Goal: Navigation & Orientation: Go to known website

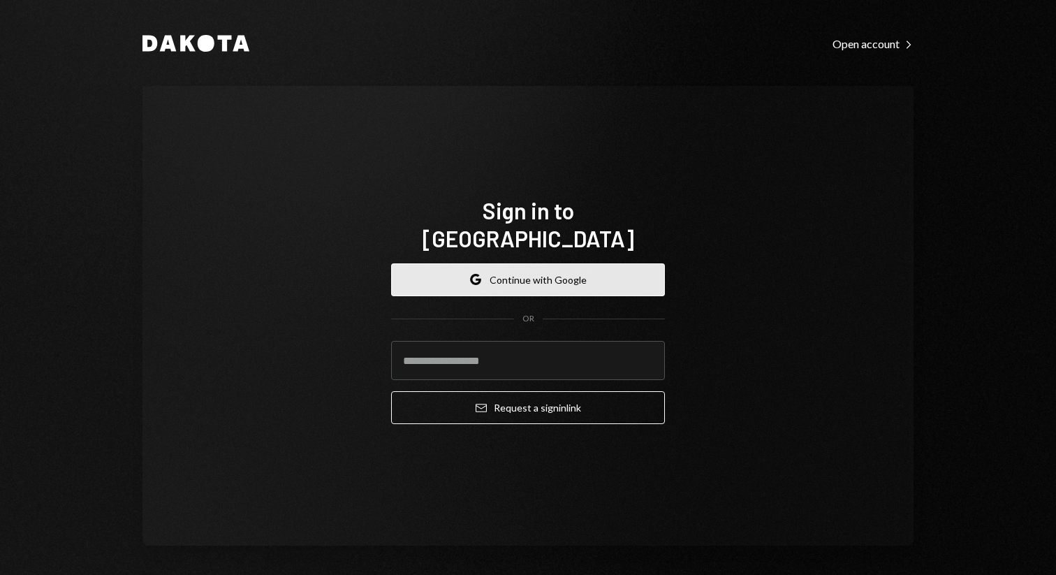
click at [603, 263] on button "Google Continue with Google" at bounding box center [528, 279] width 274 height 33
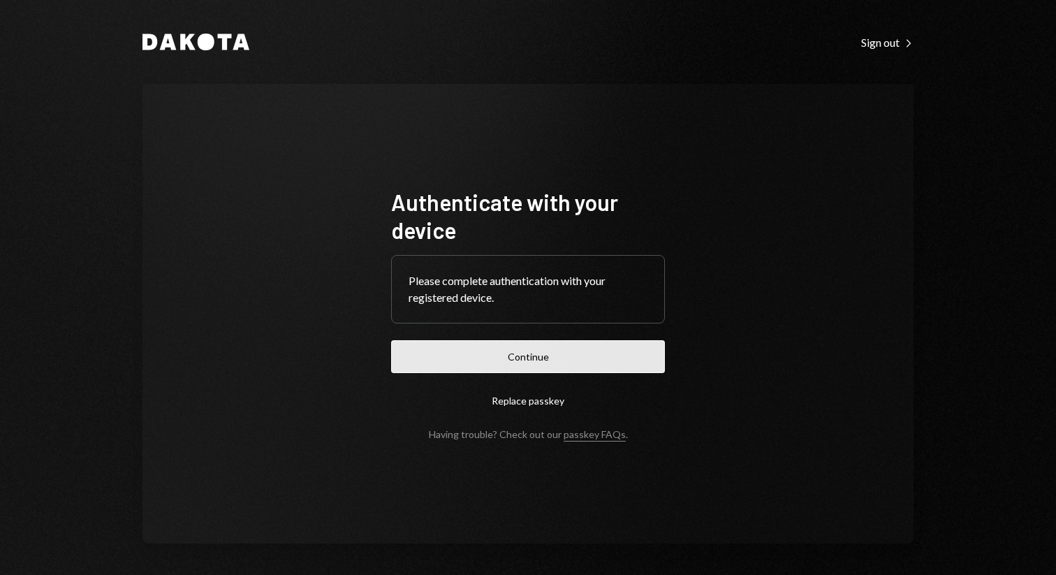
click at [539, 364] on button "Continue" at bounding box center [528, 356] width 274 height 33
